Goal: Entertainment & Leisure: Consume media (video, audio)

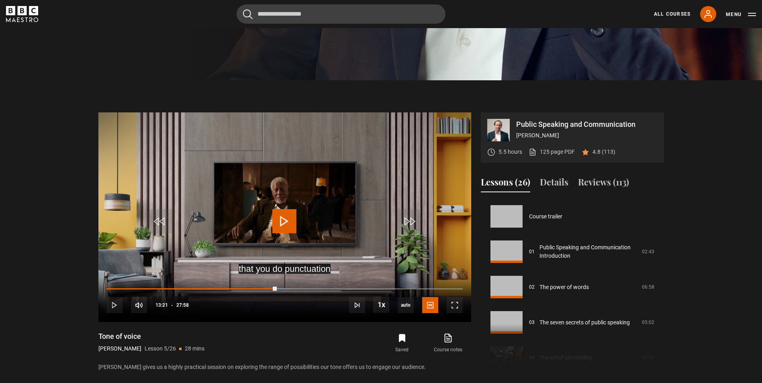
scroll to position [141, 0]
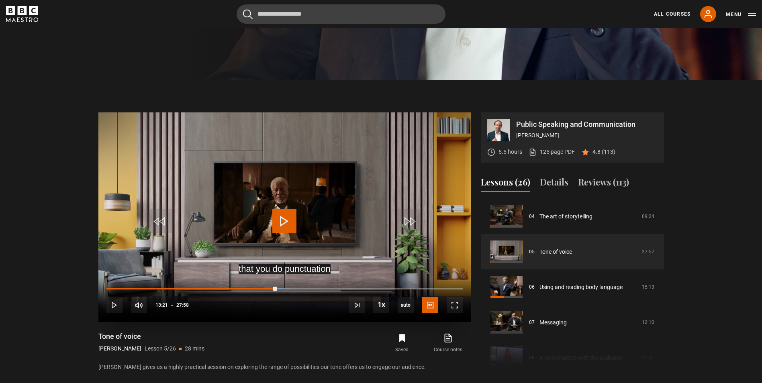
click at [289, 219] on span "Video Player" at bounding box center [284, 221] width 24 height 24
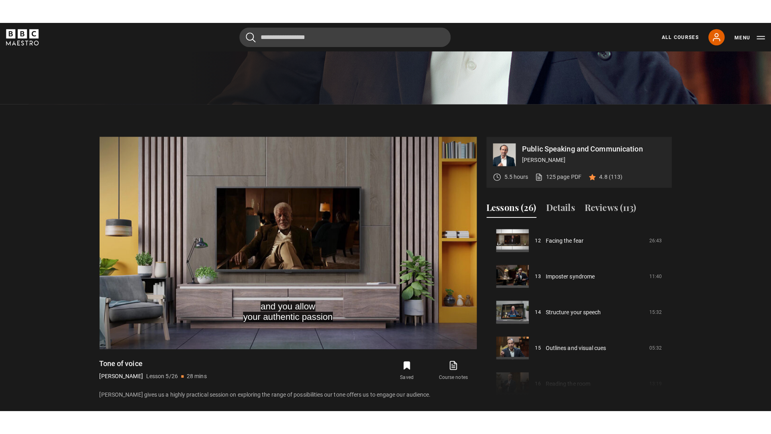
scroll to position [419, 0]
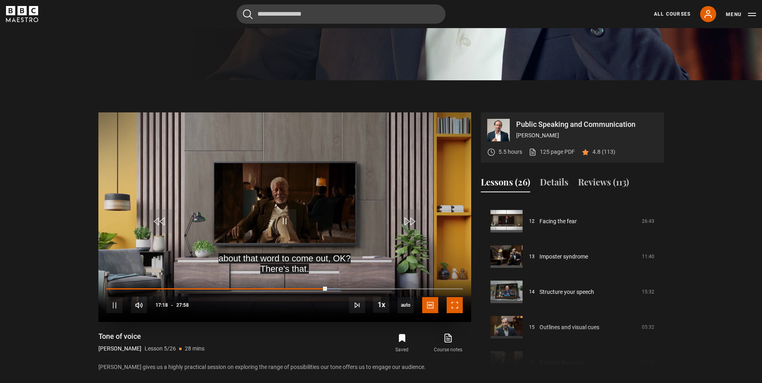
click at [450, 307] on span "Video Player" at bounding box center [455, 305] width 16 height 16
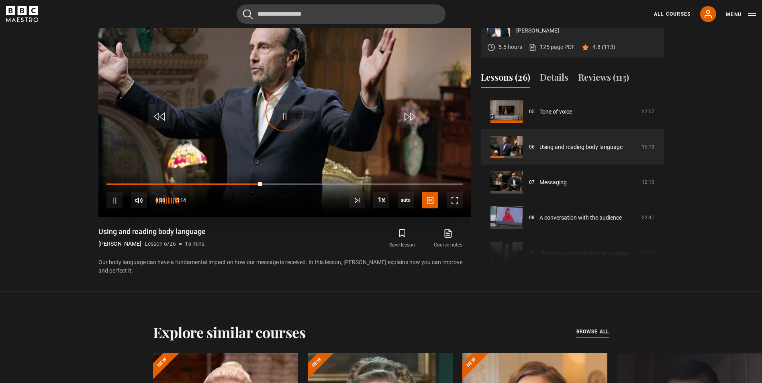
scroll to position [398, 0]
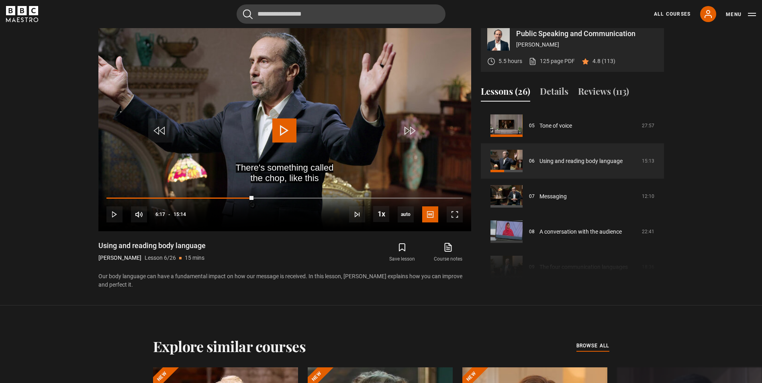
drag, startPoint x: 254, startPoint y: 197, endPoint x: 56, endPoint y: 197, distance: 197.7
click at [56, 197] on section "Public Speaking and Communication [PERSON_NAME] 5.5 hours 125 page PDF (opens i…" at bounding box center [381, 148] width 762 height 316
drag, startPoint x: 132, startPoint y: 198, endPoint x: 88, endPoint y: 205, distance: 44.7
click at [88, 205] on section "Public Speaking and Communication [PERSON_NAME] 5.5 hours 125 page PDF (opens i…" at bounding box center [381, 148] width 762 height 316
drag, startPoint x: 130, startPoint y: 198, endPoint x: 98, endPoint y: 203, distance: 32.4
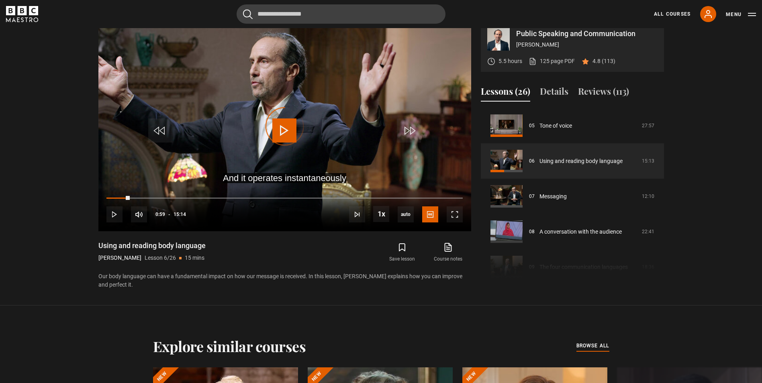
click at [98, 203] on div "Public Speaking and Communication [PERSON_NAME] 5.5 hours 125 page PDF (opens i…" at bounding box center [381, 156] width 579 height 268
drag, startPoint x: 125, startPoint y: 200, endPoint x: 114, endPoint y: 198, distance: 11.1
click at [114, 198] on div "10s Skip Back 10 seconds Pause 10s Skip Forward 10 seconds Loaded : 0.00% 00:18…" at bounding box center [284, 209] width 373 height 45
click at [288, 125] on span "Video Player" at bounding box center [284, 131] width 24 height 24
click at [115, 211] on span "Video Player" at bounding box center [114, 215] width 16 height 16
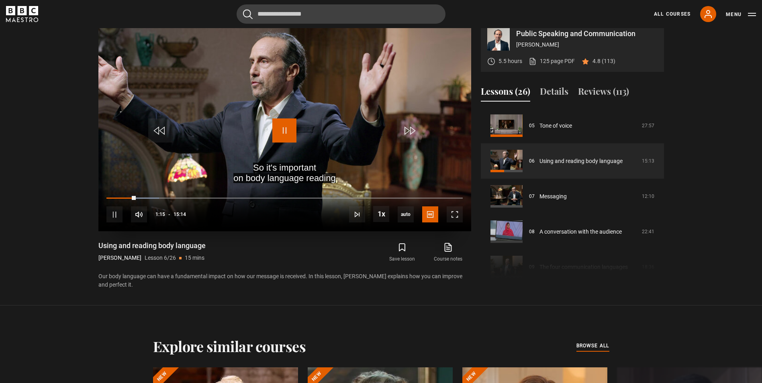
click at [277, 123] on span "Video Player" at bounding box center [284, 131] width 24 height 24
click at [276, 123] on span "Video Player" at bounding box center [284, 131] width 24 height 24
click at [278, 124] on span "Video Player" at bounding box center [284, 131] width 24 height 24
click at [276, 124] on span "Video Player" at bounding box center [284, 131] width 24 height 24
click at [273, 123] on span "Video Player" at bounding box center [284, 131] width 24 height 24
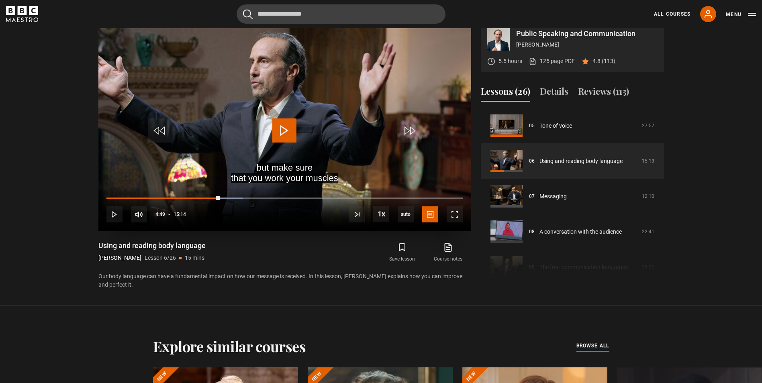
click at [273, 123] on span "Video Player" at bounding box center [284, 131] width 24 height 24
click at [291, 125] on span "Video Player" at bounding box center [284, 131] width 24 height 24
click at [277, 125] on span "Video Player" at bounding box center [284, 131] width 24 height 24
click at [296, 135] on span "Video Player" at bounding box center [284, 131] width 24 height 24
click at [278, 120] on span "Video Player" at bounding box center [284, 131] width 24 height 24
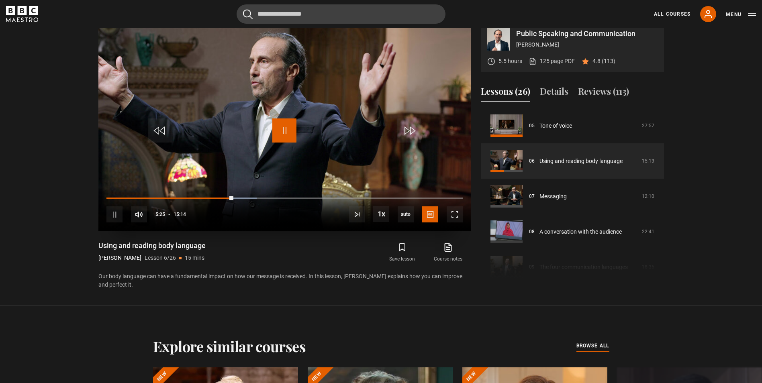
click at [276, 121] on span "Video Player" at bounding box center [284, 131] width 24 height 24
click at [277, 133] on span "Video Player" at bounding box center [284, 131] width 24 height 24
click at [227, 200] on div "10s Skip Back 10 seconds Pause 10s Skip Forward 10 seconds Loaded : 43.22% 05:1…" at bounding box center [284, 209] width 373 height 45
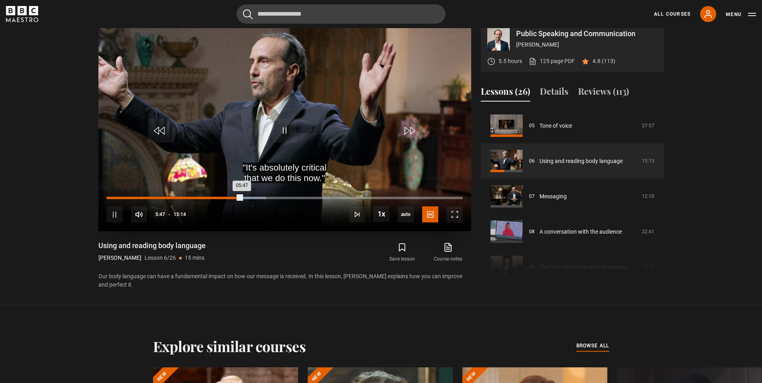
click at [205, 198] on div "05:47" at bounding box center [173, 198] width 135 height 2
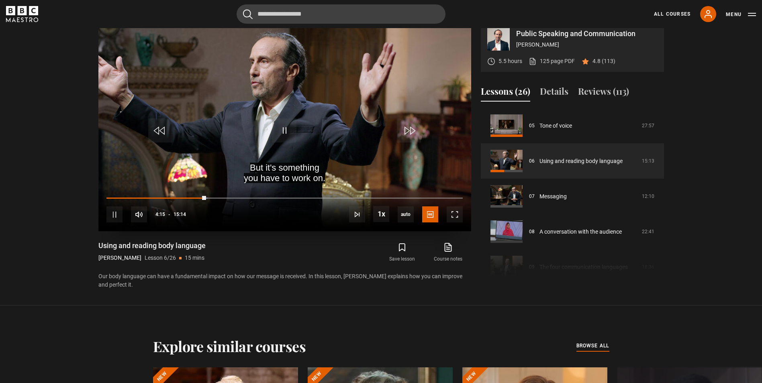
click at [217, 195] on div "10s Skip Back 10 seconds Pause 10s Skip Forward 10 seconds Loaded : 28.45% 04:1…" at bounding box center [284, 209] width 373 height 45
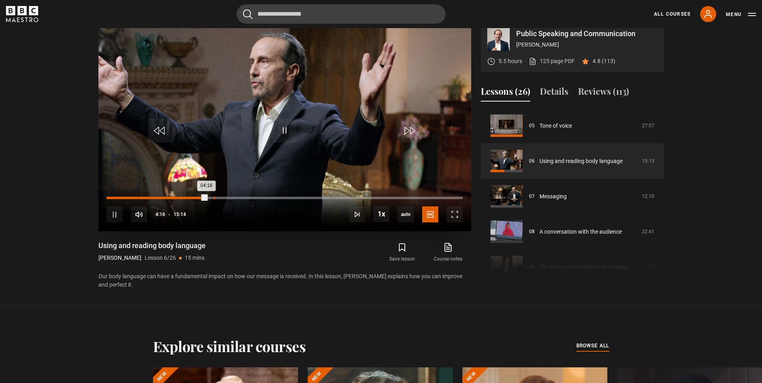
click at [214, 199] on div "Loaded : 28.45% 04:35 04:16" at bounding box center [284, 198] width 356 height 2
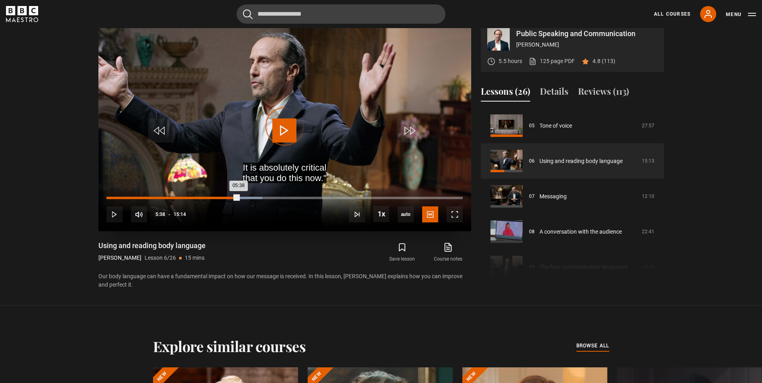
click at [227, 198] on div "Loaded : 43.76% 05:10 05:38" at bounding box center [284, 198] width 356 height 2
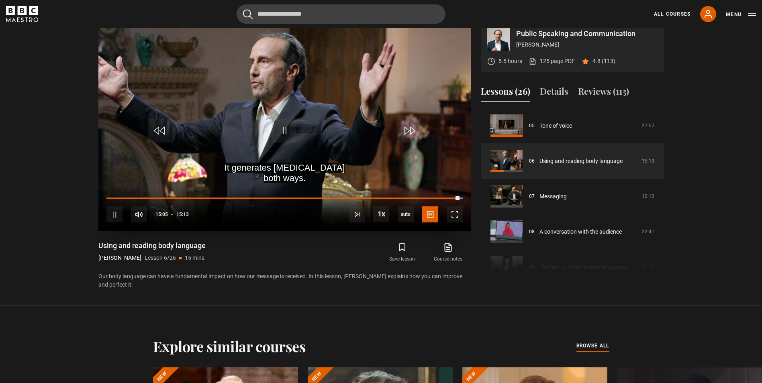
click at [169, 145] on video "Video Player" at bounding box center [284, 127] width 373 height 210
click at [278, 133] on span "Video Player" at bounding box center [284, 131] width 24 height 24
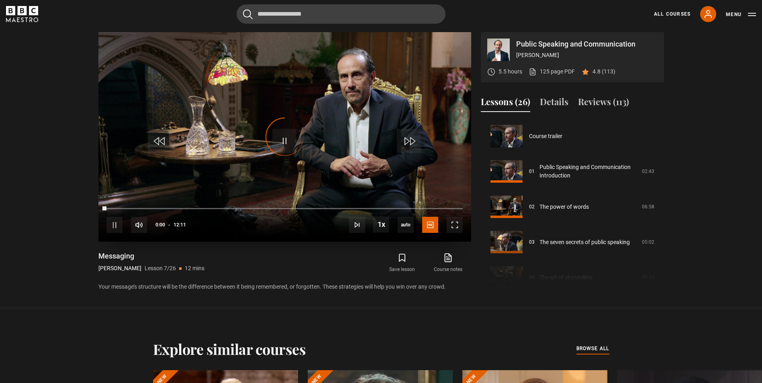
scroll to position [212, 0]
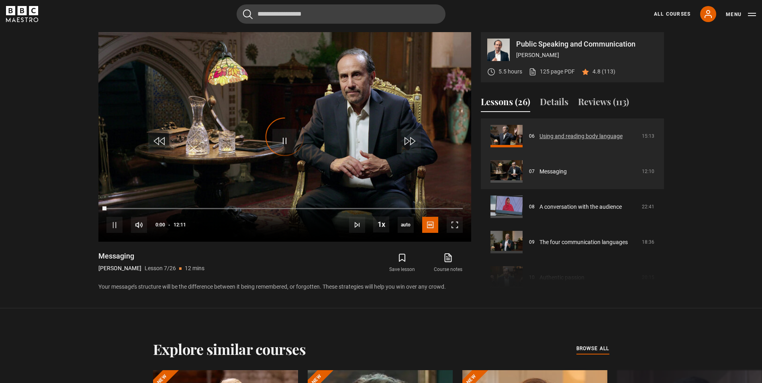
click at [555, 135] on link "Using and reading body language" at bounding box center [581, 136] width 83 height 8
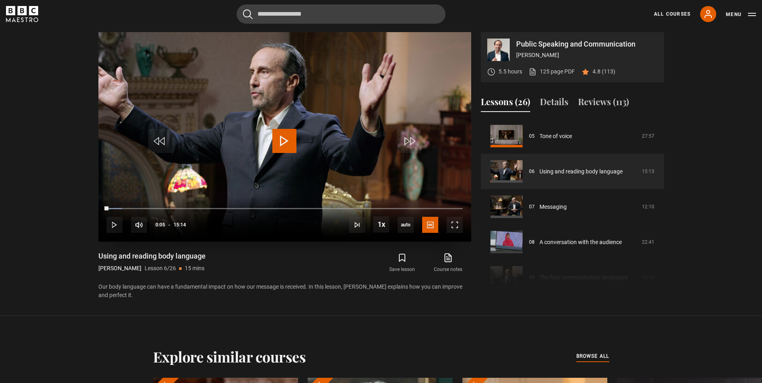
click at [288, 143] on span "Video Player" at bounding box center [284, 141] width 24 height 24
click at [407, 210] on div "10s Skip Back 10 seconds Pause 10s Skip Forward 10 seconds Loaded : 6.02% 12:56…" at bounding box center [284, 219] width 373 height 45
click at [415, 208] on div "13:13" at bounding box center [415, 208] width 1 height 2
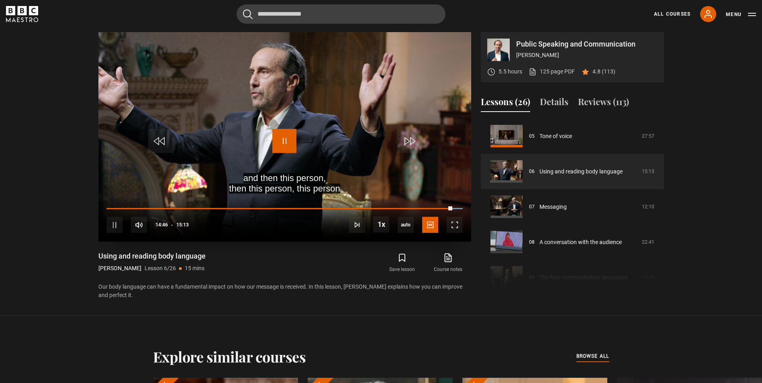
click at [276, 136] on span "Video Player" at bounding box center [284, 141] width 24 height 24
